Goal: Task Accomplishment & Management: Manage account settings

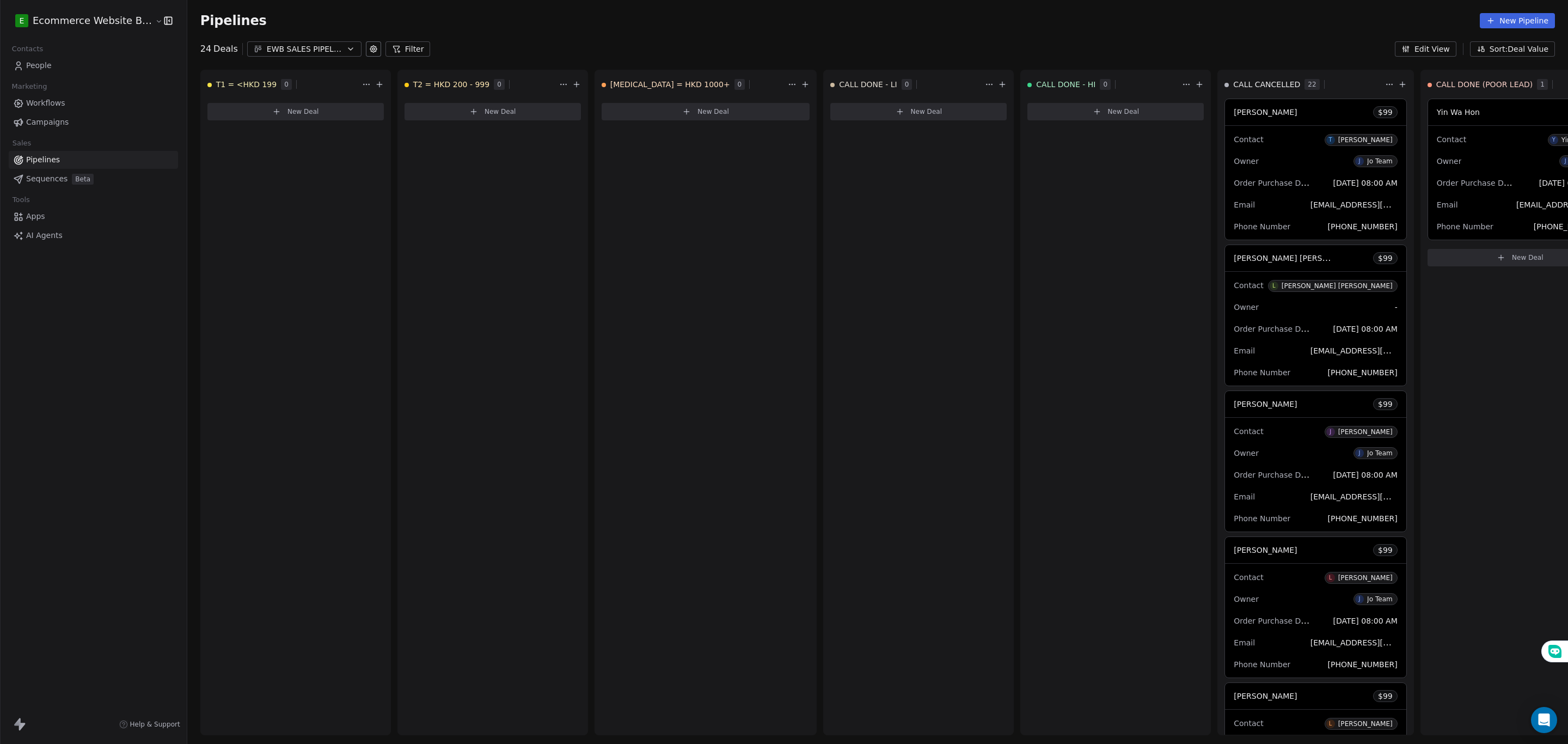
scroll to position [0, 602]
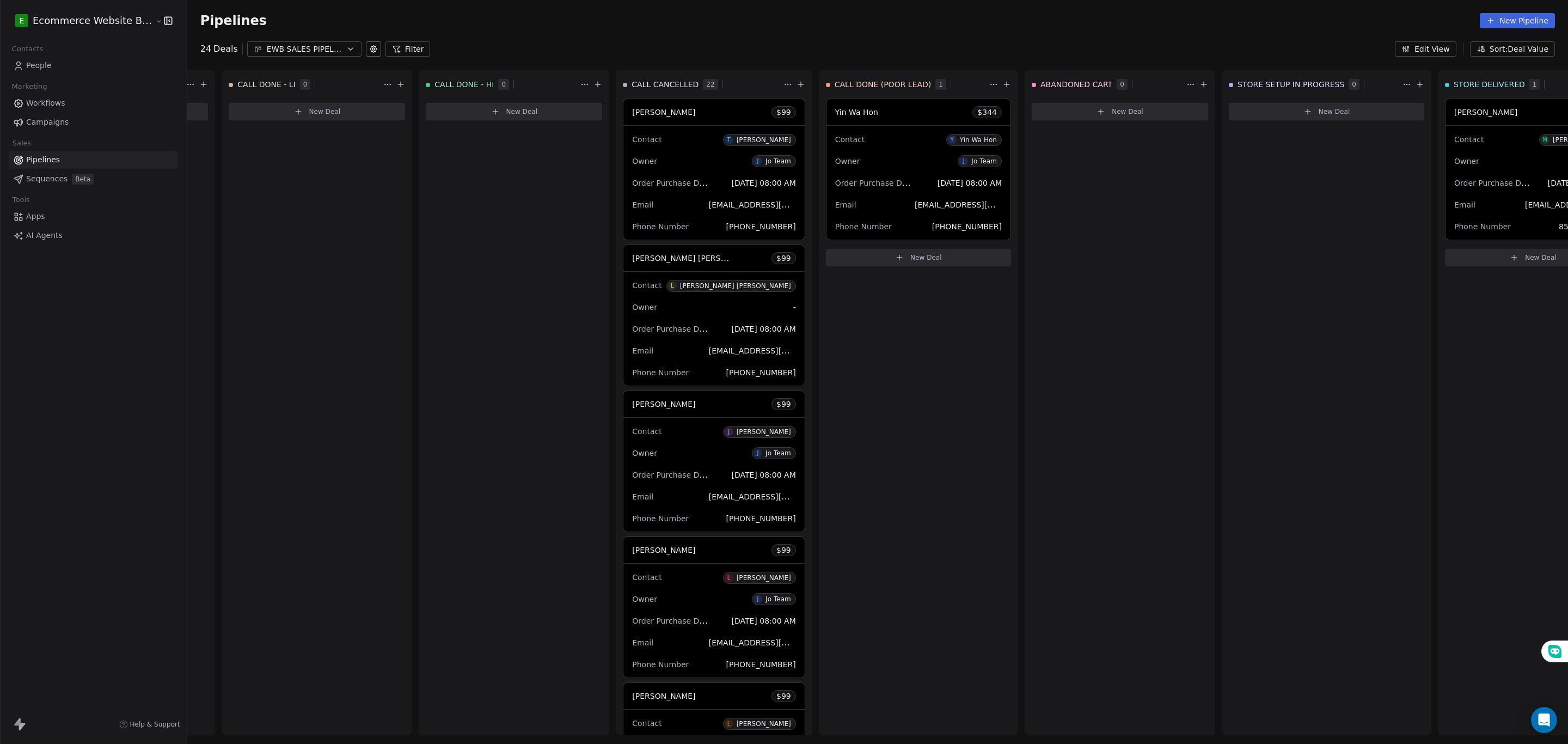
click at [75, 77] on div "Contacts People Marketing Workflows Campaigns Sales Pipelines Sequences Beta To…" at bounding box center [93, 143] width 187 height 203
click at [75, 67] on link "People" at bounding box center [93, 65] width 169 height 18
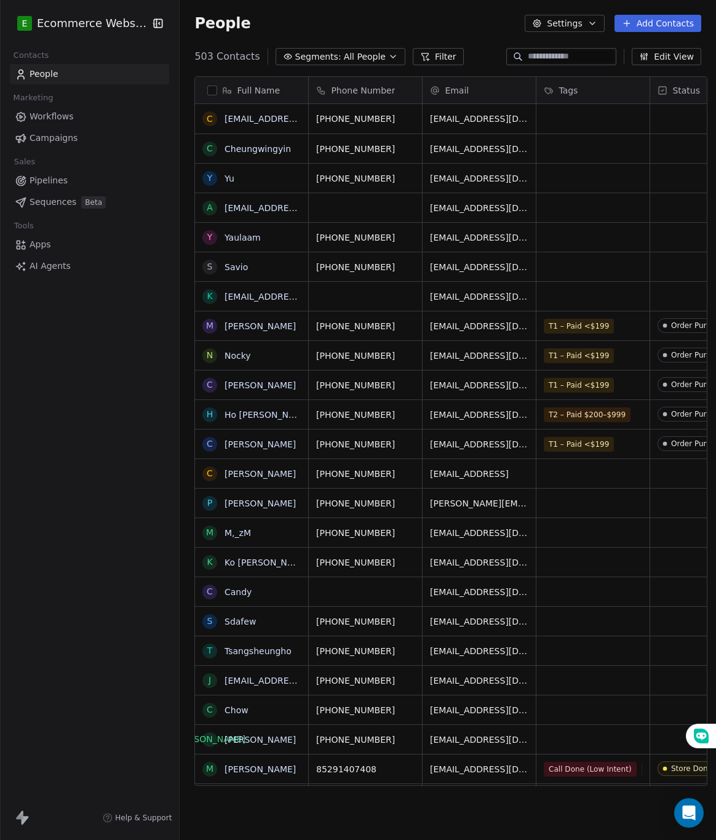
click at [675, 58] on button "Edit View" at bounding box center [667, 56] width 70 height 17
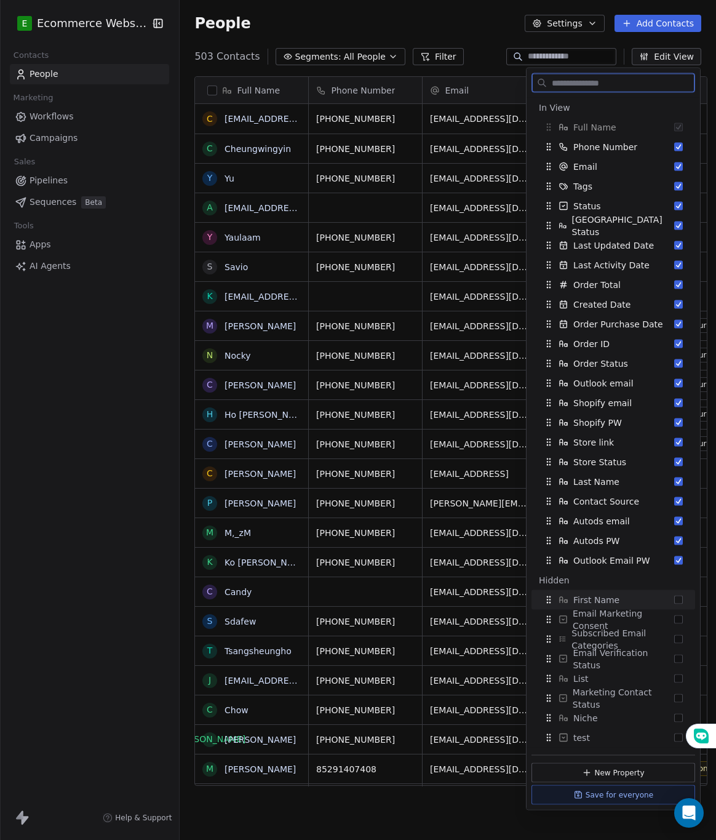
click at [676, 599] on button "Suggestions" at bounding box center [679, 600] width 9 height 9
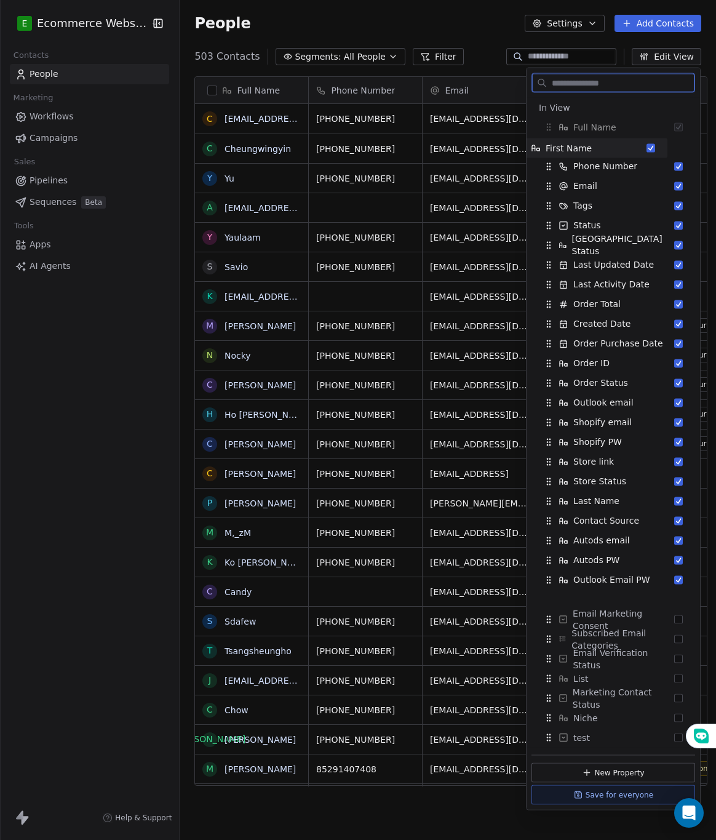
drag, startPoint x: 550, startPoint y: 583, endPoint x: 523, endPoint y: 151, distance: 432.9
click at [523, 151] on body "E Ecommerce Website Builder Contacts People Marketing Workflows Campaigns Sales…" at bounding box center [358, 420] width 716 height 840
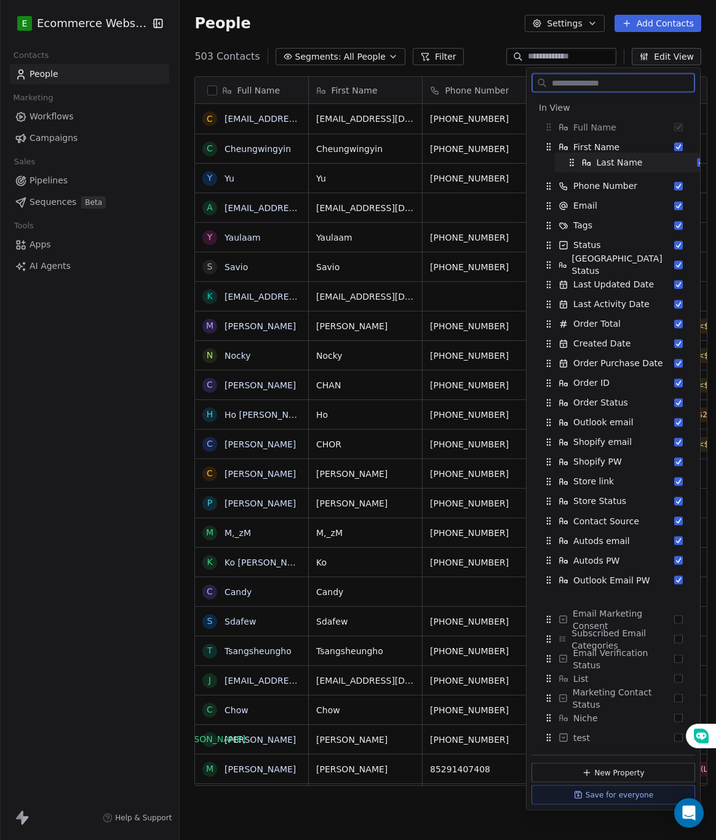
drag, startPoint x: 551, startPoint y: 503, endPoint x: 572, endPoint y: 194, distance: 309.1
click at [572, 174] on div "In View Full Name First Name Phone Number Email Tags Status Wbiztool Status Las…" at bounding box center [614, 344] width 164 height 492
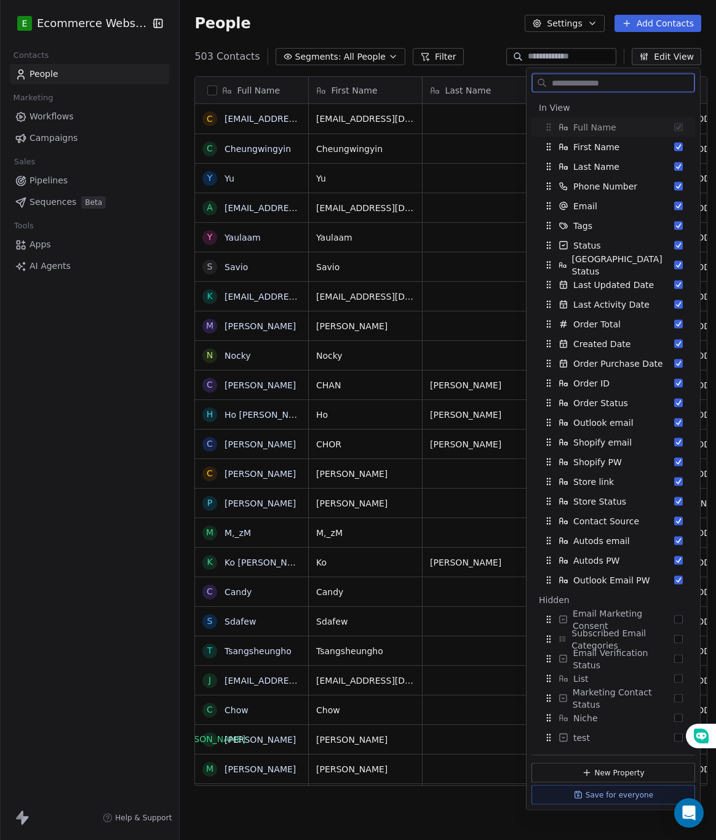
click at [685, 126] on div "Full Name" at bounding box center [614, 128] width 154 height 20
drag, startPoint x: 543, startPoint y: 388, endPoint x: 552, endPoint y: 228, distance: 160.9
click at [552, 228] on div "Order ID" at bounding box center [623, 223] width 154 height 20
click at [676, 716] on button "Suggestions" at bounding box center [679, 718] width 9 height 9
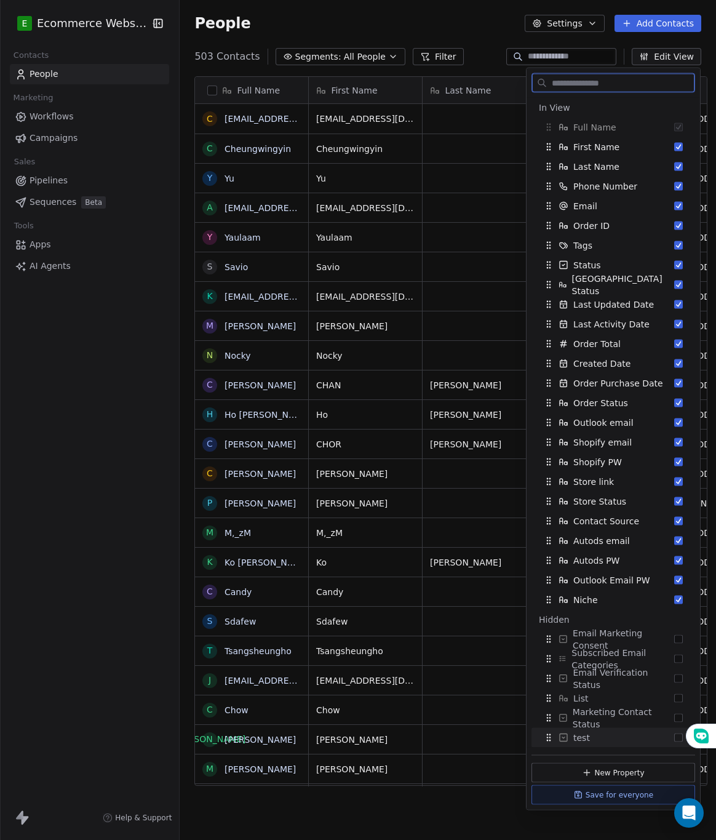
click at [625, 799] on button "Save for everyone" at bounding box center [614, 795] width 164 height 20
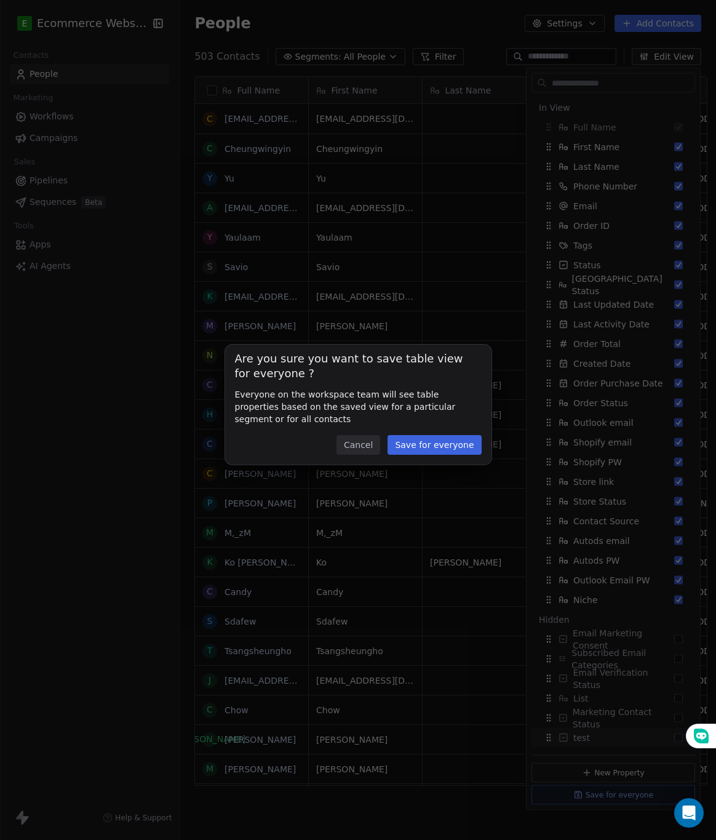
click at [458, 449] on button "Save for everyone" at bounding box center [435, 445] width 94 height 20
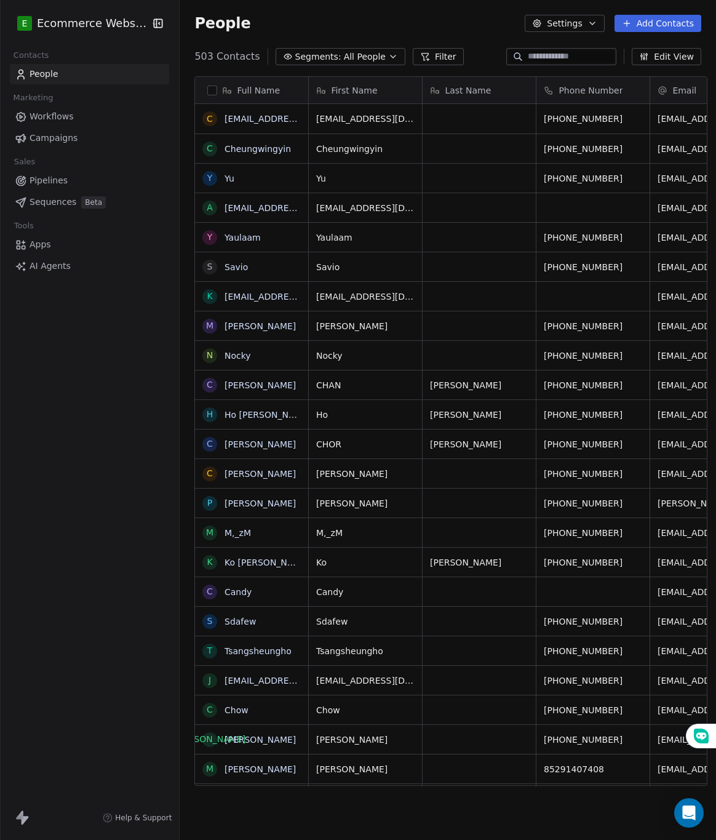
click at [528, 57] on input at bounding box center [571, 56] width 86 height 12
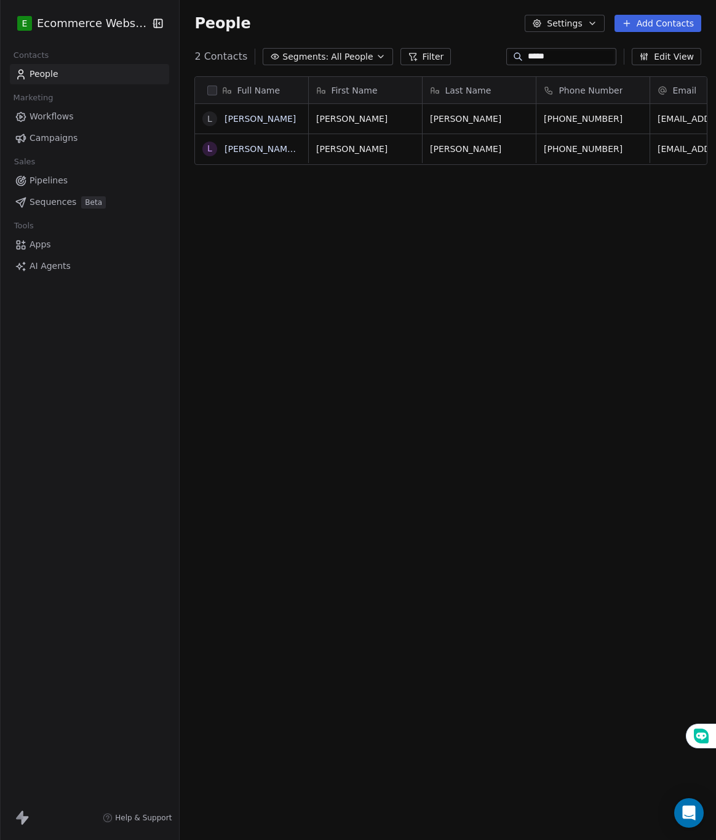
scroll to position [726, 529]
type input "*****"
click at [265, 146] on link "[PERSON_NAME] [PERSON_NAME]" at bounding box center [298, 149] width 146 height 10
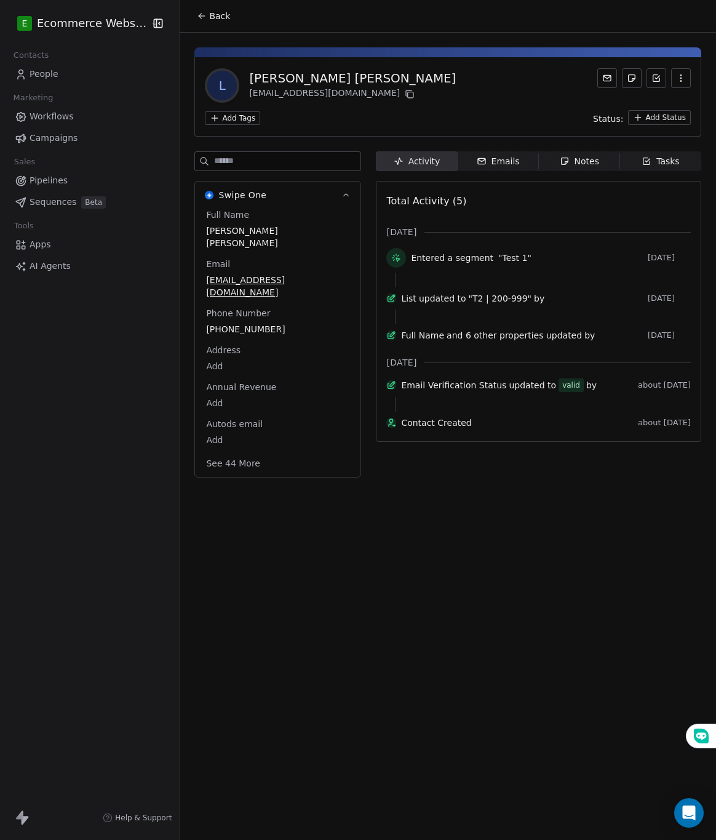
click at [510, 170] on span "Emails Emails" at bounding box center [498, 161] width 81 height 20
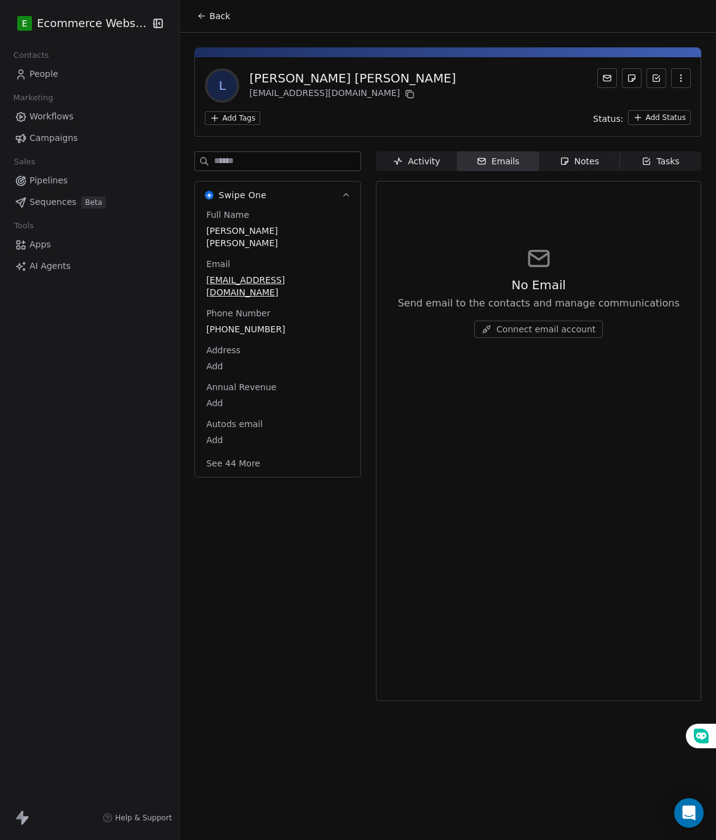
click at [542, 169] on span "Notes Notes" at bounding box center [579, 161] width 81 height 20
click at [525, 327] on span "Create a Note" at bounding box center [546, 329] width 60 height 12
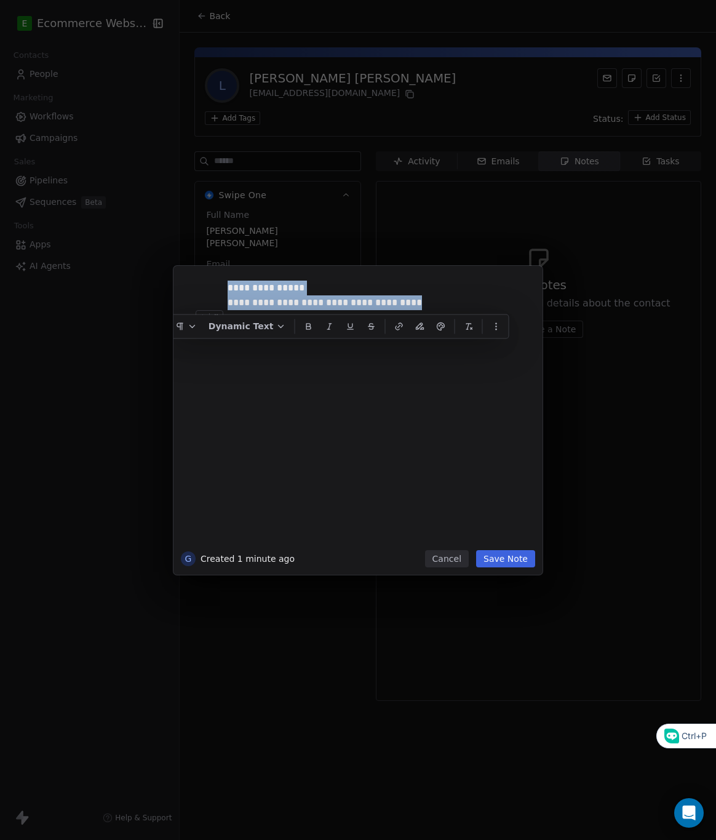
drag, startPoint x: 405, startPoint y: 308, endPoint x: 330, endPoint y: 314, distance: 74.7
click at [330, 314] on div "**********" at bounding box center [377, 412] width 298 height 262
click at [384, 290] on div "**********" at bounding box center [370, 296] width 284 height 30
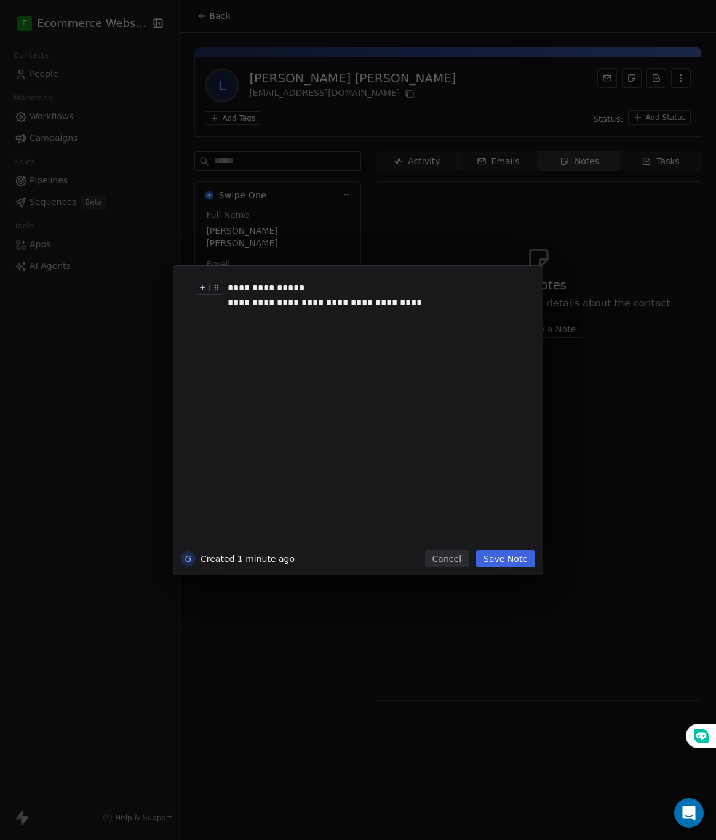
click at [388, 294] on div "**********" at bounding box center [370, 296] width 284 height 30
click at [388, 306] on div "**********" at bounding box center [370, 296] width 284 height 30
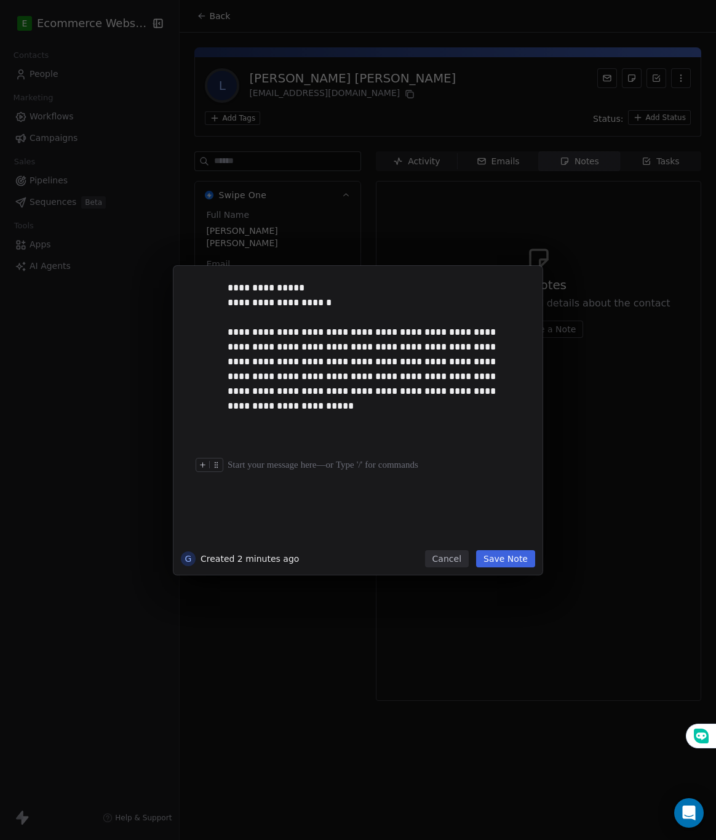
click at [399, 467] on div at bounding box center [377, 465] width 298 height 15
click at [518, 552] on button "Save Note" at bounding box center [505, 558] width 59 height 17
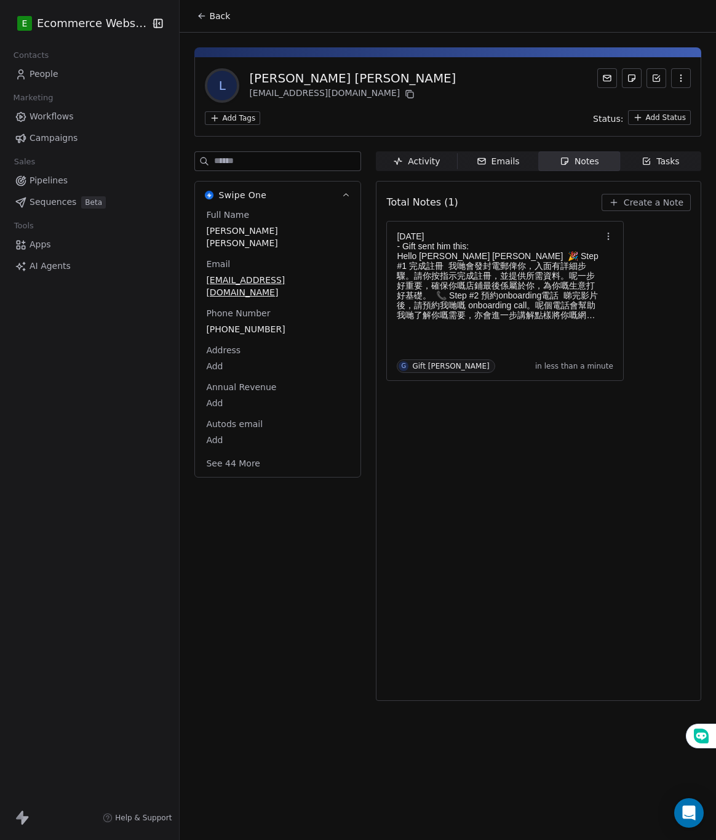
click at [473, 417] on div "Total Notes (1) Create a Note [DATE] - Gift sent him this: Hello [PERSON_NAME] …" at bounding box center [539, 441] width 305 height 504
click at [226, 121] on html "E Ecommerce Website Builder Contacts People Marketing Workflows Campaigns Sales…" at bounding box center [358, 420] width 716 height 840
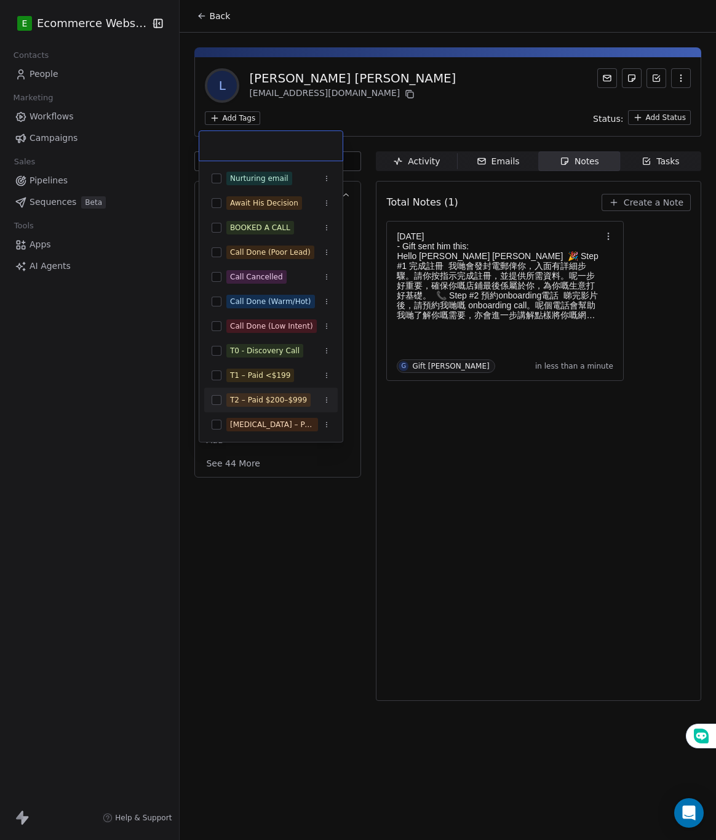
click at [220, 403] on button "Suggestions" at bounding box center [217, 400] width 10 height 10
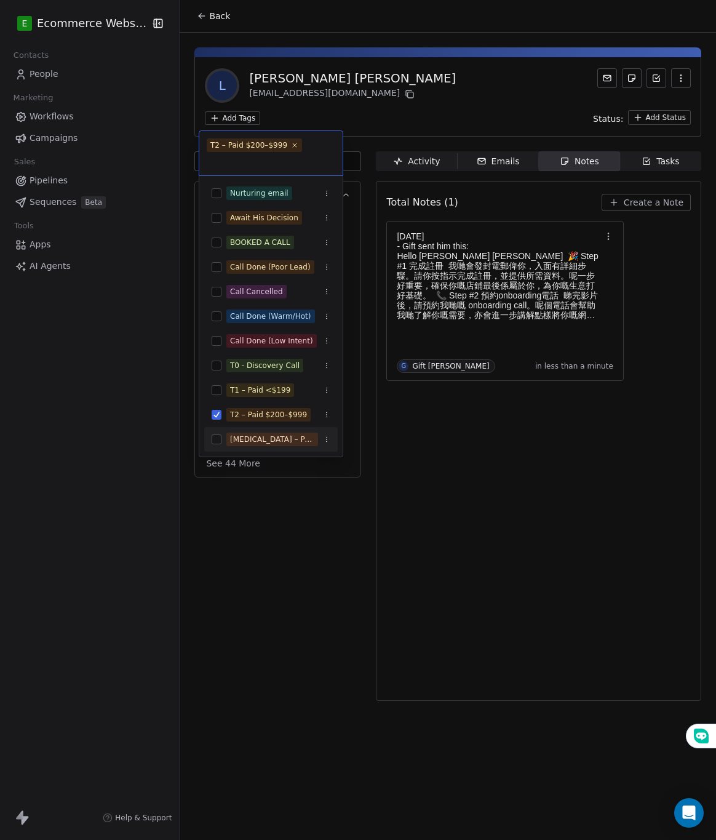
click at [264, 493] on html "E Ecommerce Website Builder Contacts People Marketing Workflows Campaigns Sales…" at bounding box center [358, 420] width 716 height 840
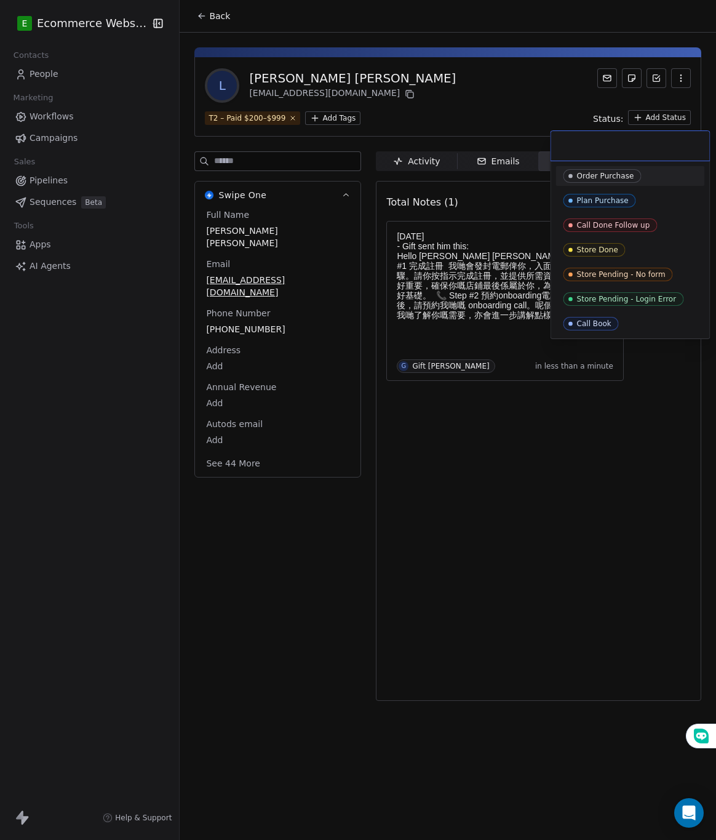
click at [655, 120] on html "E Ecommerce Website Builder Contacts People Marketing Workflows Campaigns Sales…" at bounding box center [358, 420] width 716 height 840
click at [630, 176] on div "Order Purchase" at bounding box center [605, 176] width 57 height 9
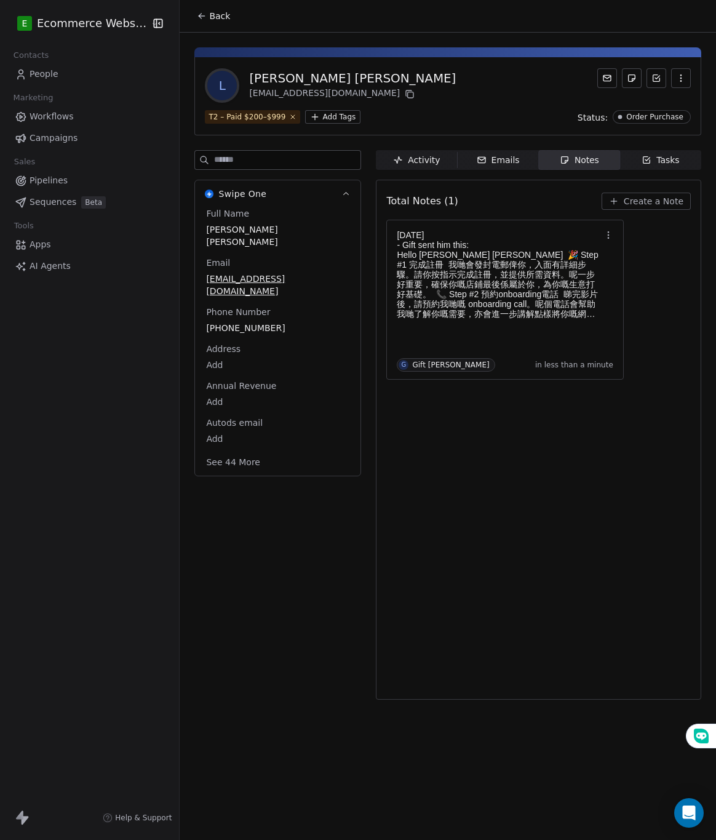
click at [484, 462] on div "Total Notes (1) Create a Note [DATE] - Gift sent him this: Hello [PERSON_NAME] …" at bounding box center [539, 440] width 305 height 504
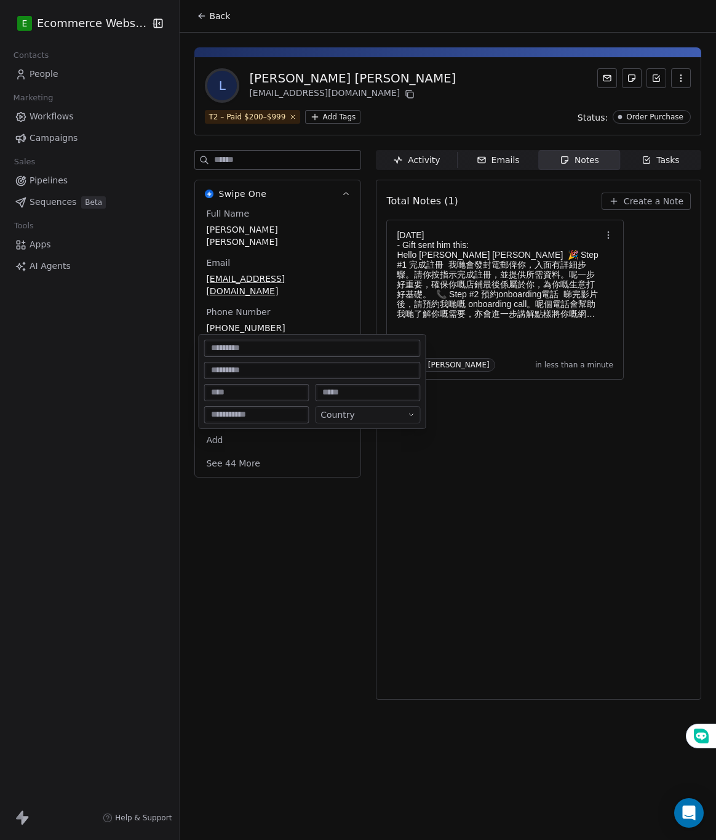
click at [222, 342] on body "E Ecommerce Website Builder Contacts People Marketing Workflows Campaigns Sales…" at bounding box center [358, 420] width 716 height 840
click at [471, 440] on html "E Ecommerce Website Builder Contacts People Marketing Workflows Campaigns Sales…" at bounding box center [358, 420] width 716 height 840
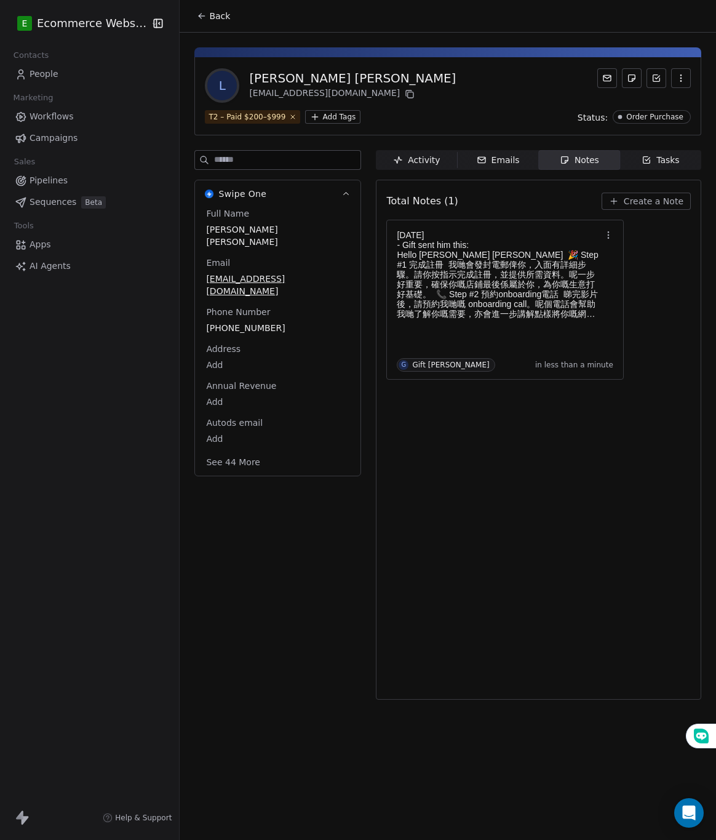
click at [212, 338] on body "E Ecommerce Website Builder Contacts People Marketing Workflows Campaigns Sales…" at bounding box center [358, 420] width 716 height 840
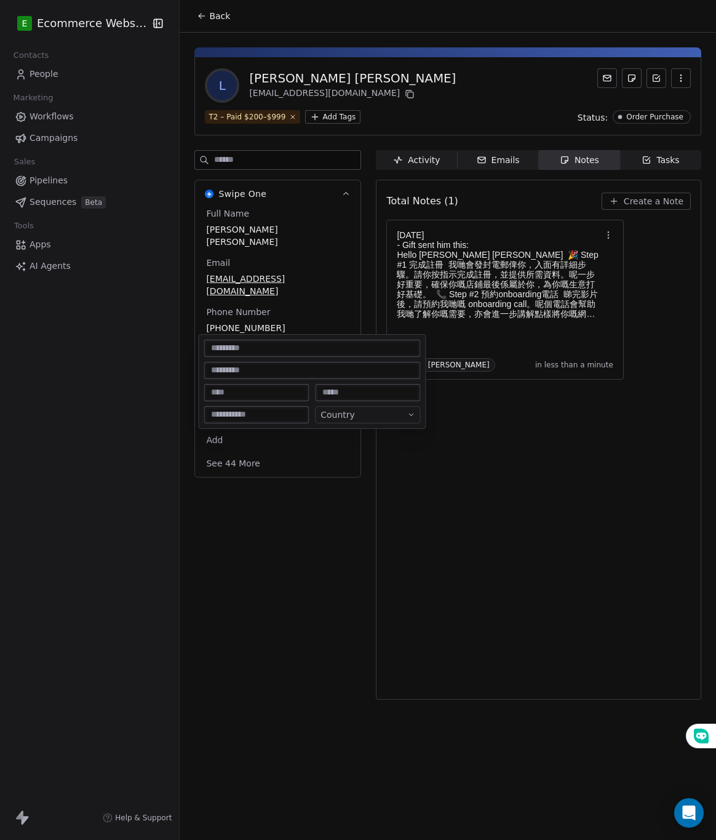
click at [401, 511] on html "E Ecommerce Website Builder Contacts People Marketing Workflows Campaigns Sales…" at bounding box center [358, 420] width 716 height 840
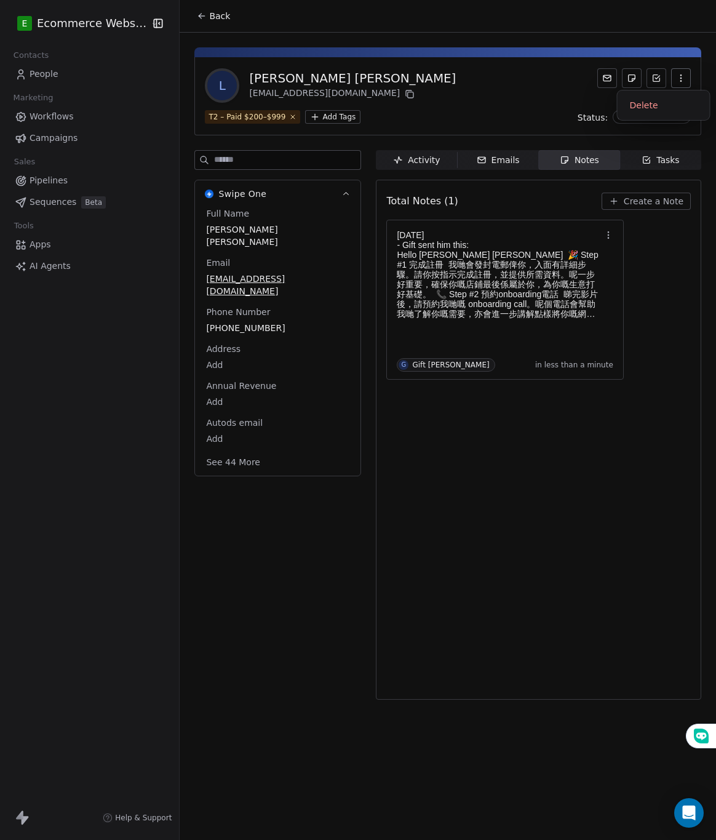
click at [676, 81] on icon "button" at bounding box center [681, 78] width 10 height 10
click at [609, 78] on icon at bounding box center [608, 78] width 10 height 10
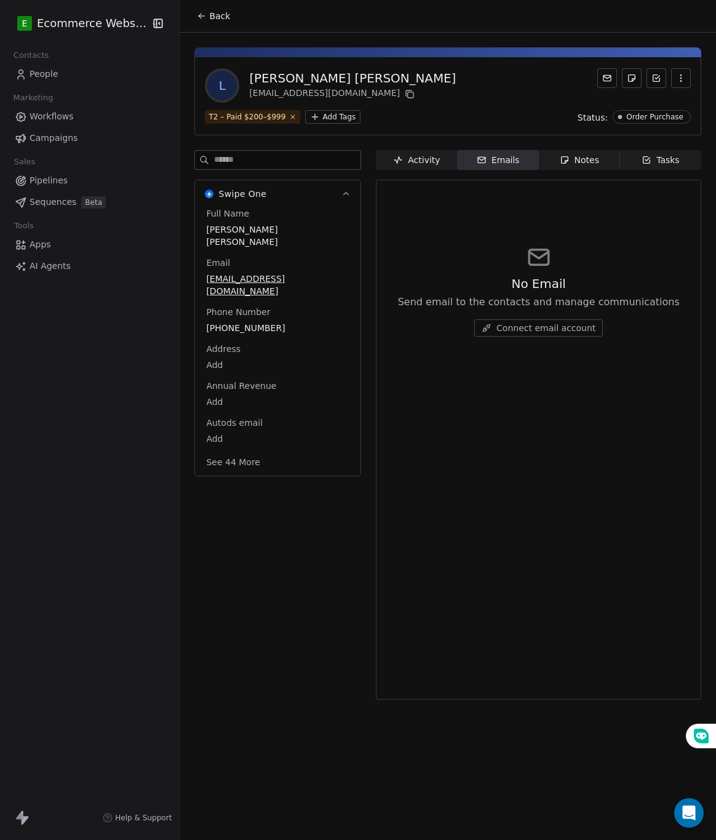
click at [197, 17] on icon at bounding box center [202, 16] width 10 height 10
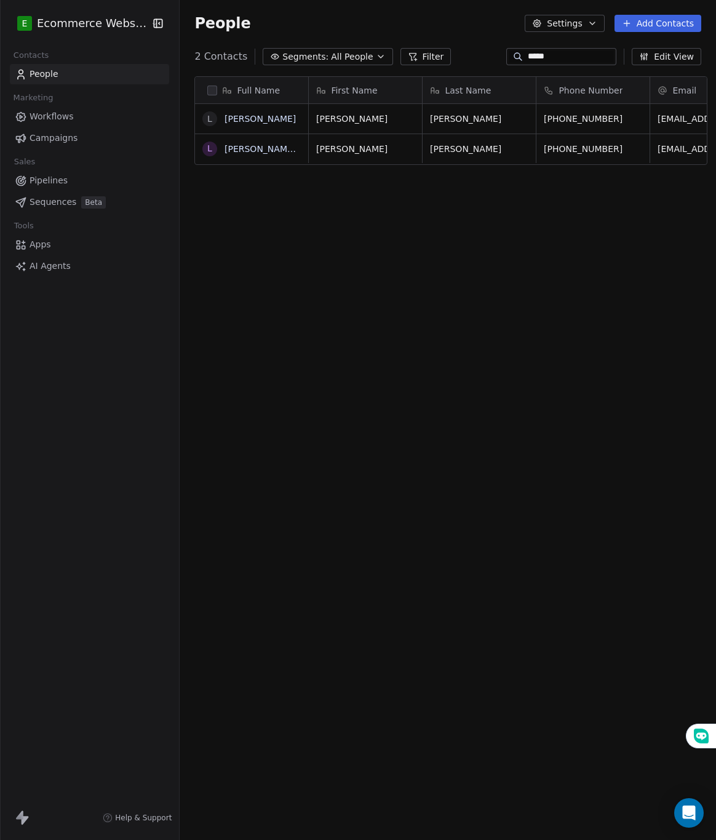
scroll to position [726, 529]
click at [279, 183] on div "Full Name L [PERSON_NAME] L [PERSON_NAME] [PERSON_NAME] First Name Last Name Ph…" at bounding box center [448, 435] width 537 height 739
click at [84, 81] on link "People" at bounding box center [89, 74] width 159 height 20
click at [78, 80] on link "People" at bounding box center [89, 74] width 159 height 20
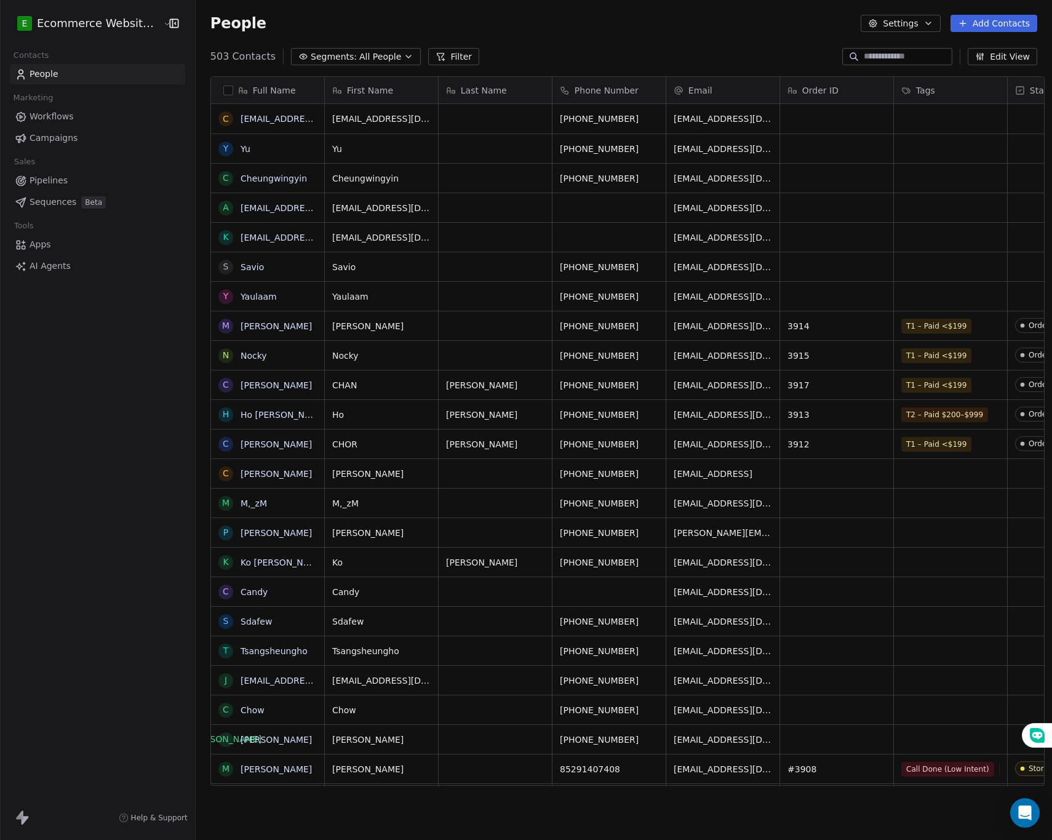
scroll to position [14, 15]
